Goal: Task Accomplishment & Management: Use online tool/utility

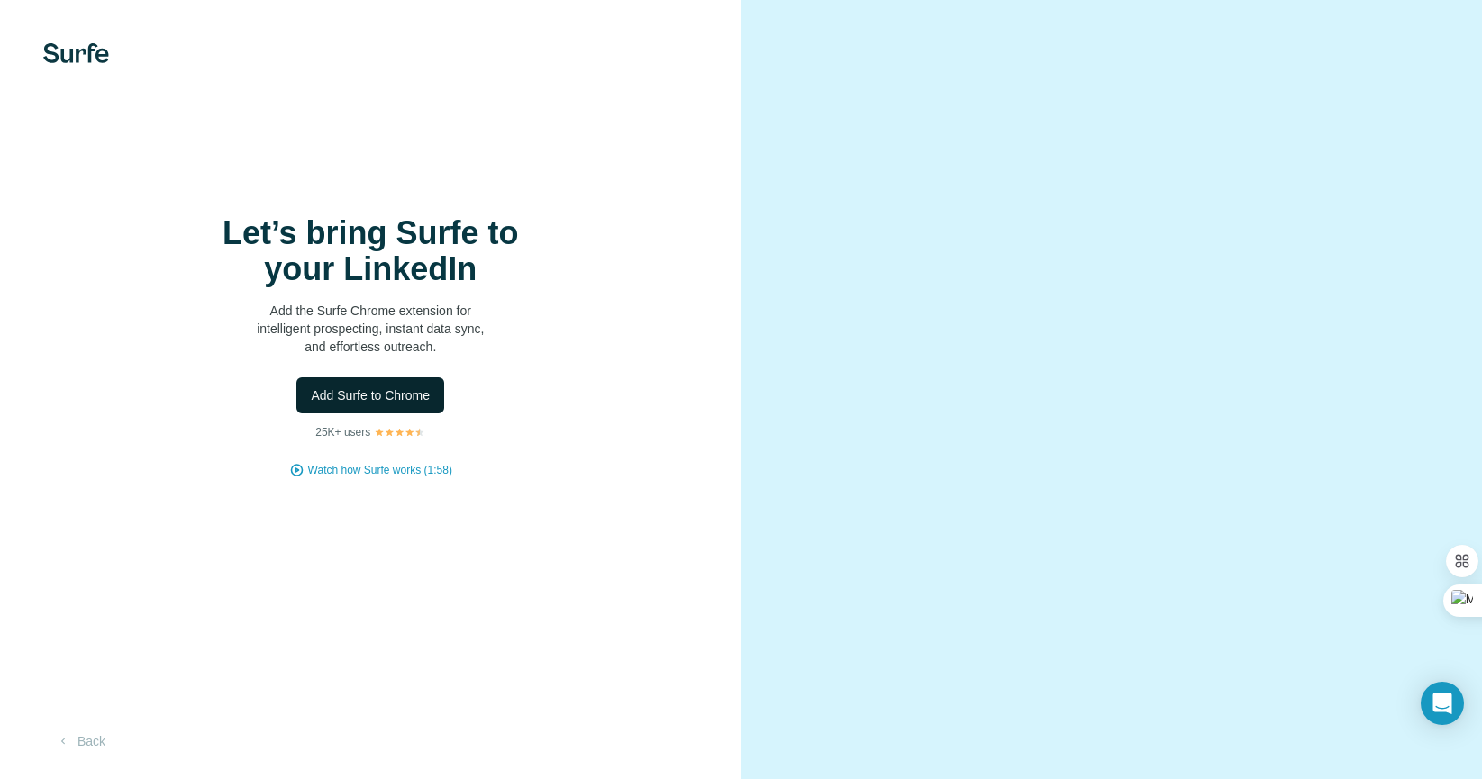
click at [421, 402] on span "Add Surfe to Chrome" at bounding box center [370, 395] width 119 height 18
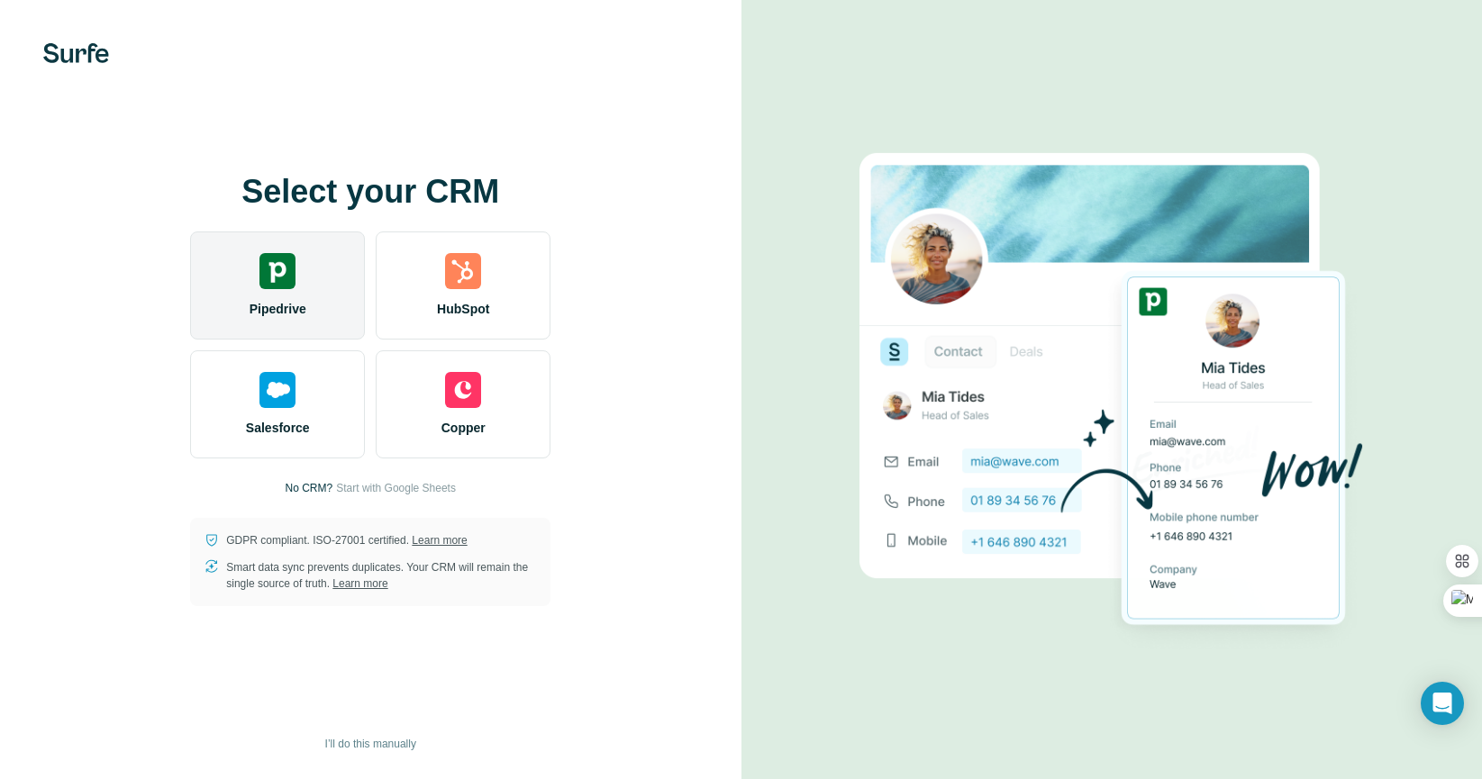
click at [279, 291] on div "Pipedrive" at bounding box center [277, 285] width 175 height 108
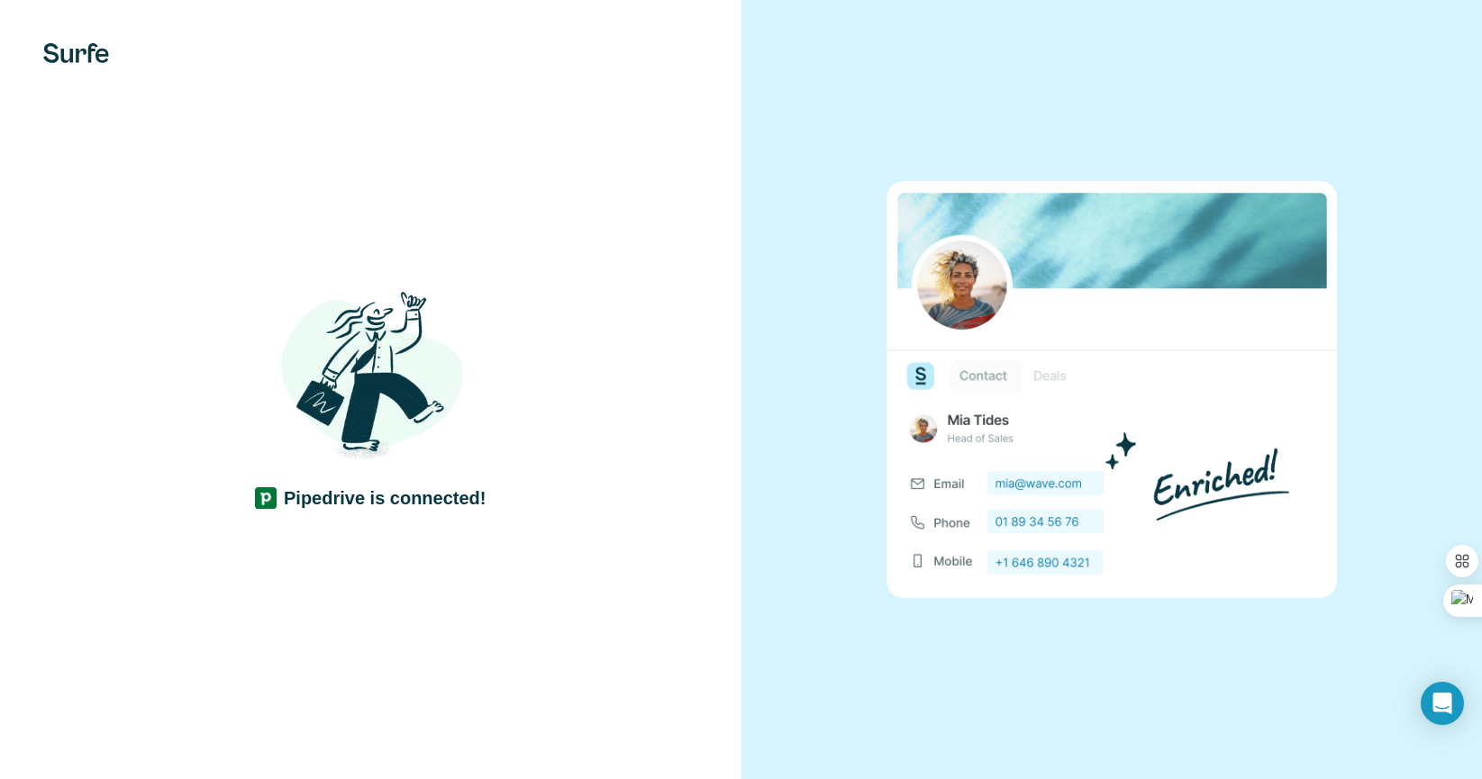
click at [730, 554] on div "Pipedrive is connected!" at bounding box center [370, 389] width 741 height 779
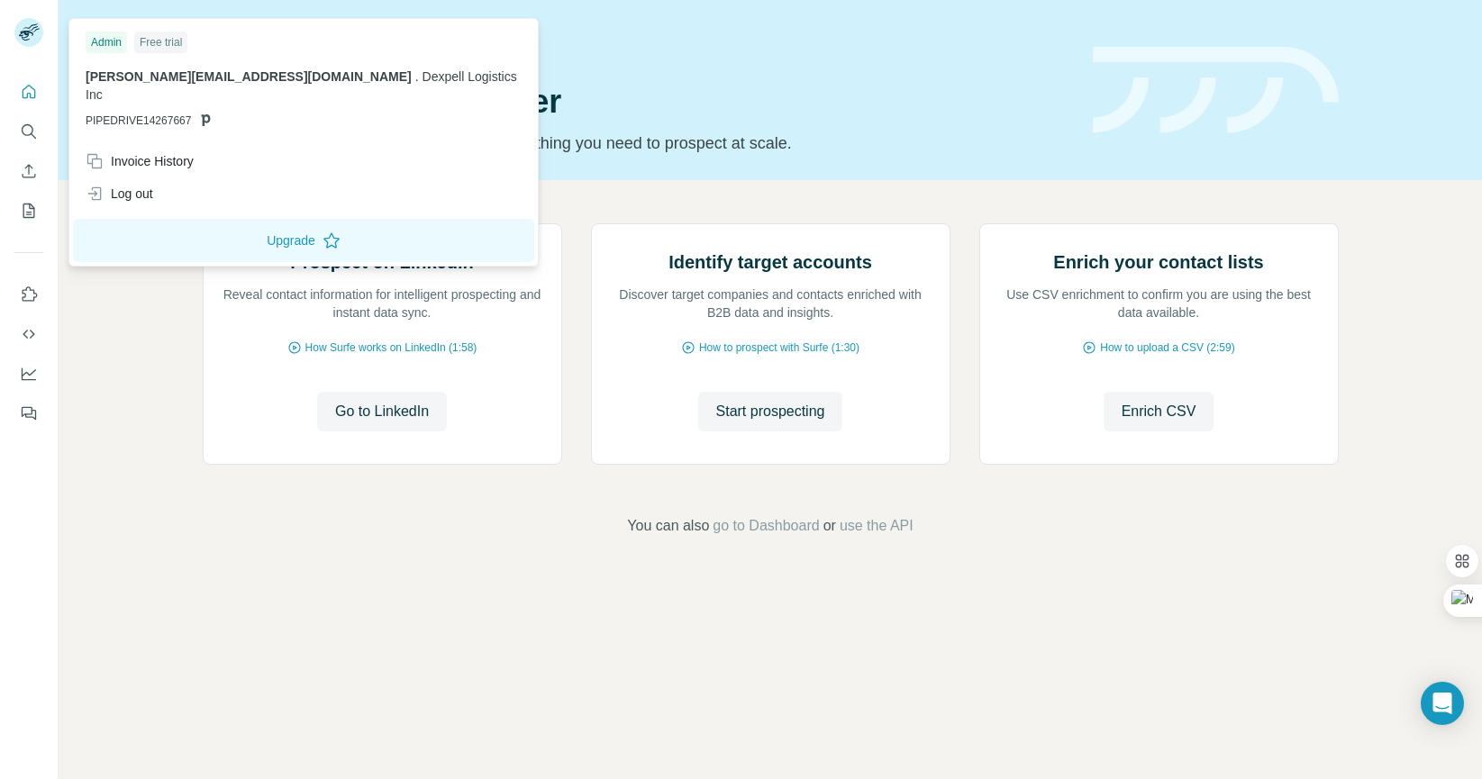
click at [35, 32] on rect at bounding box center [28, 32] width 29 height 29
click at [147, 37] on div "Free trial" at bounding box center [160, 43] width 53 height 22
click at [1022, 213] on div "Prospect on LinkedIn Reveal contact information for intelligent prospecting and…" at bounding box center [770, 380] width 1423 height 400
